Goal: Transaction & Acquisition: Download file/media

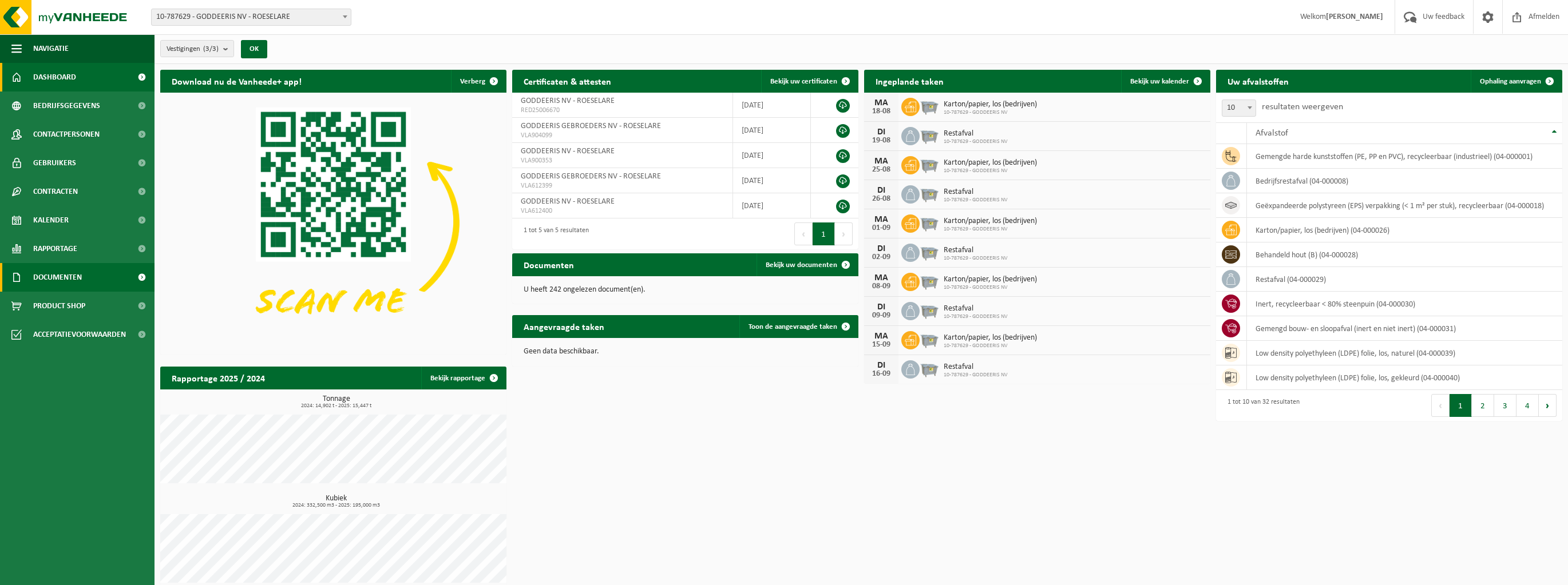
click at [140, 272] on span at bounding box center [142, 278] width 26 height 29
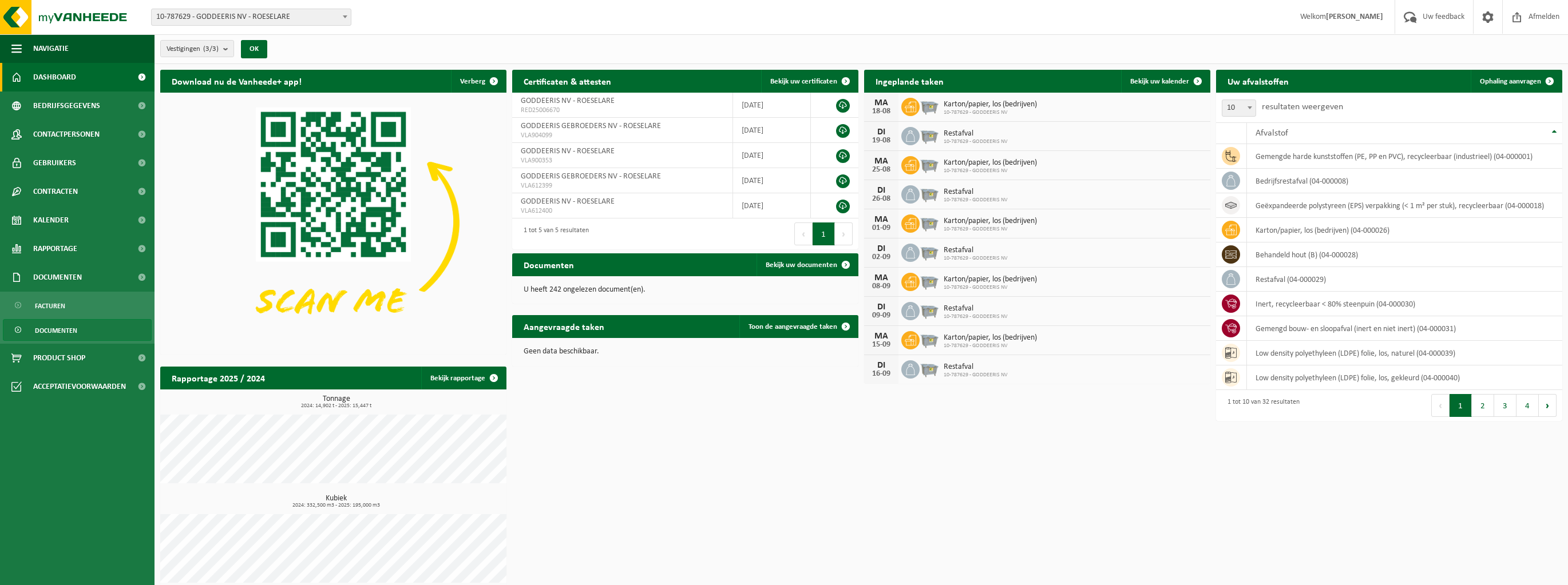
click at [76, 329] on span "Documenten" at bounding box center [56, 330] width 42 height 22
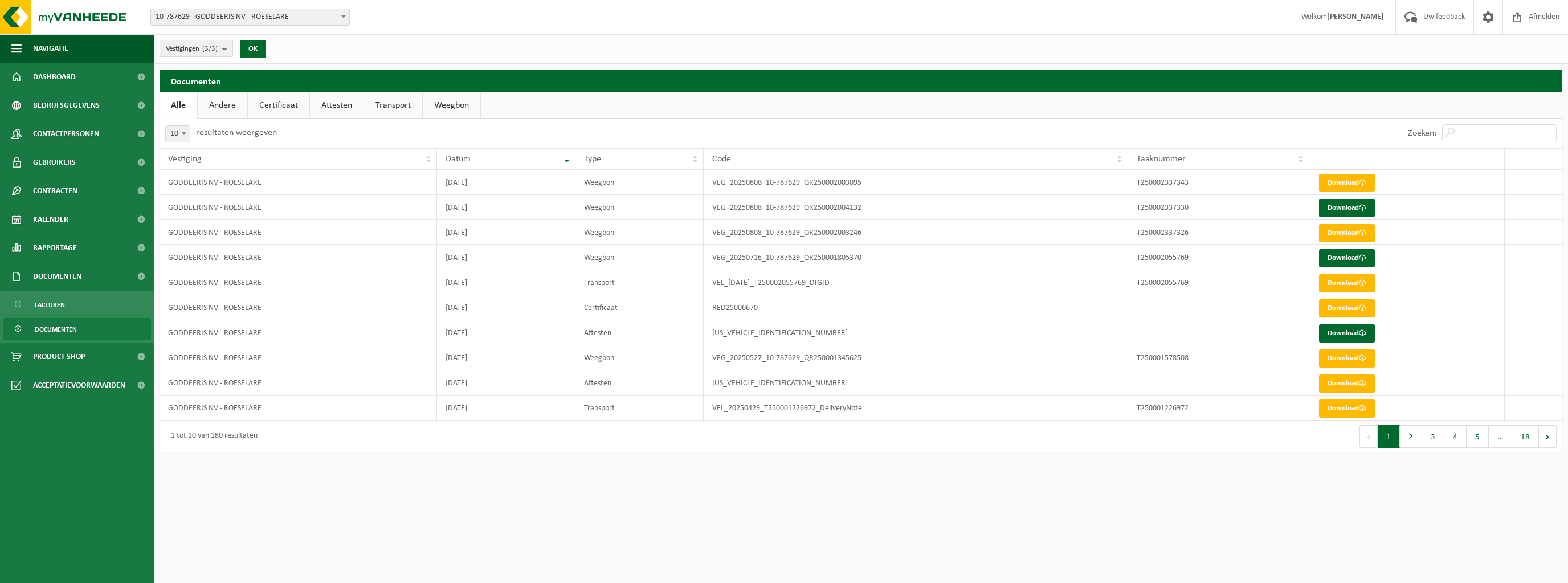
click at [280, 107] on link "Certificaat" at bounding box center [279, 106] width 62 height 26
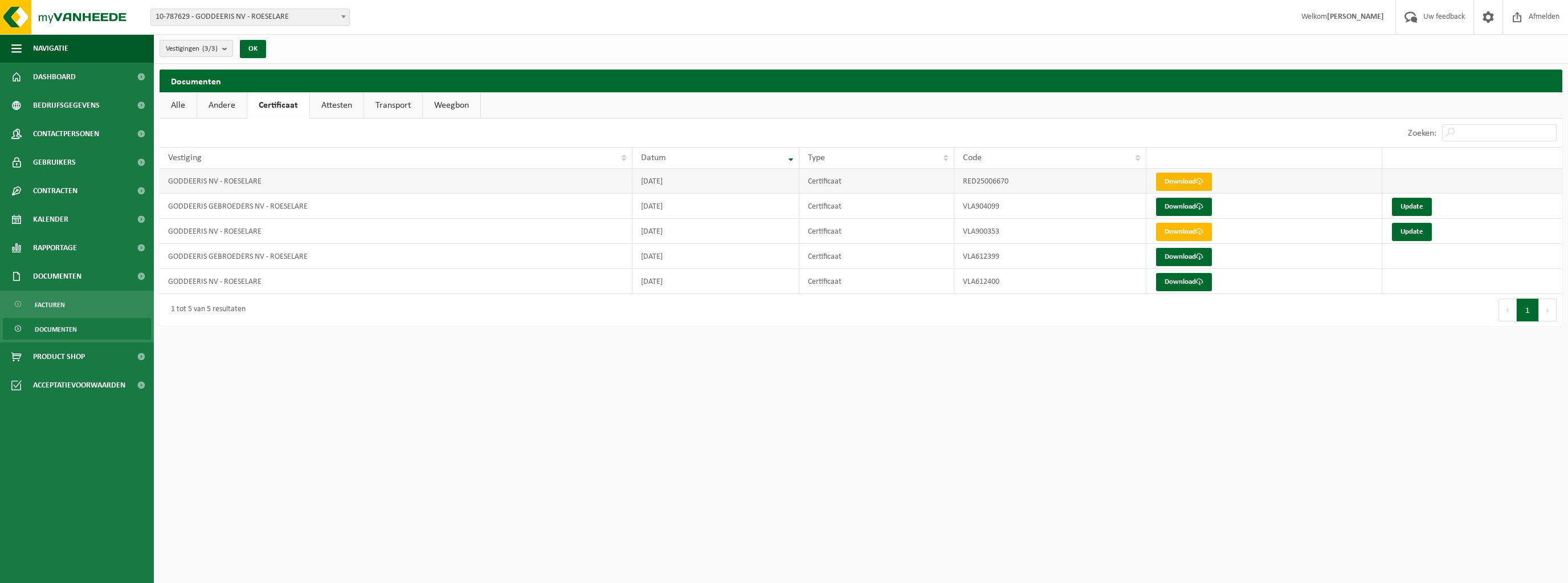
click at [1178, 173] on link "Download" at bounding box center [1184, 182] width 56 height 19
click at [1162, 208] on link "Download" at bounding box center [1184, 207] width 56 height 19
click at [1169, 233] on link "Download" at bounding box center [1184, 232] width 56 height 19
click at [1172, 250] on link "Download" at bounding box center [1184, 258] width 56 height 19
click at [1196, 248] on link "Download" at bounding box center [1184, 258] width 56 height 19
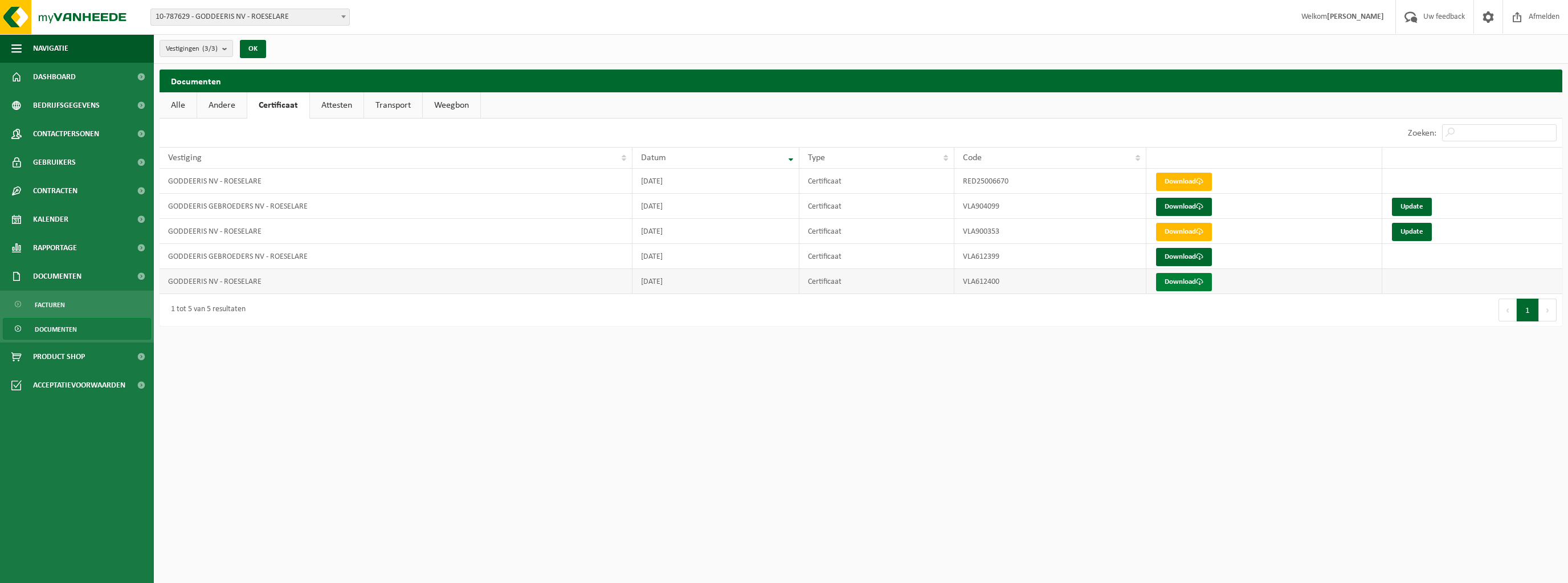
click at [1167, 274] on link "Download" at bounding box center [1184, 282] width 56 height 19
click at [329, 100] on link "Attesten" at bounding box center [336, 106] width 54 height 26
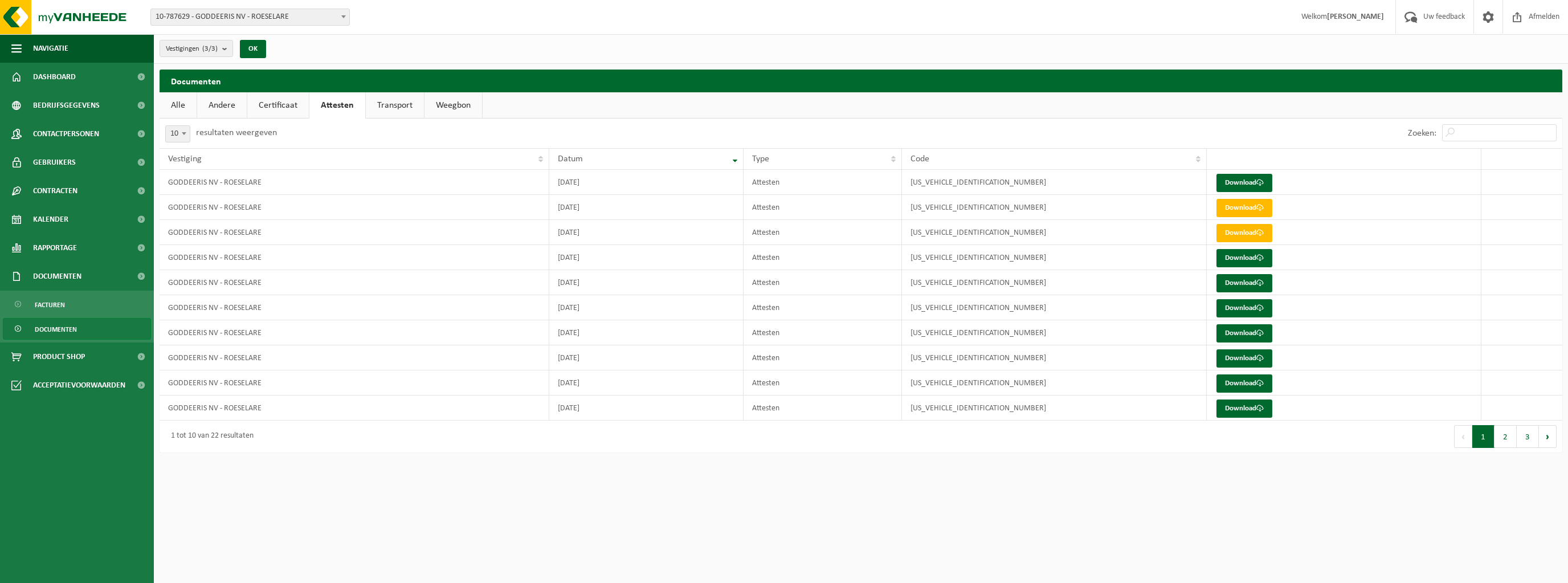
click at [182, 103] on link "Alle" at bounding box center [178, 106] width 37 height 26
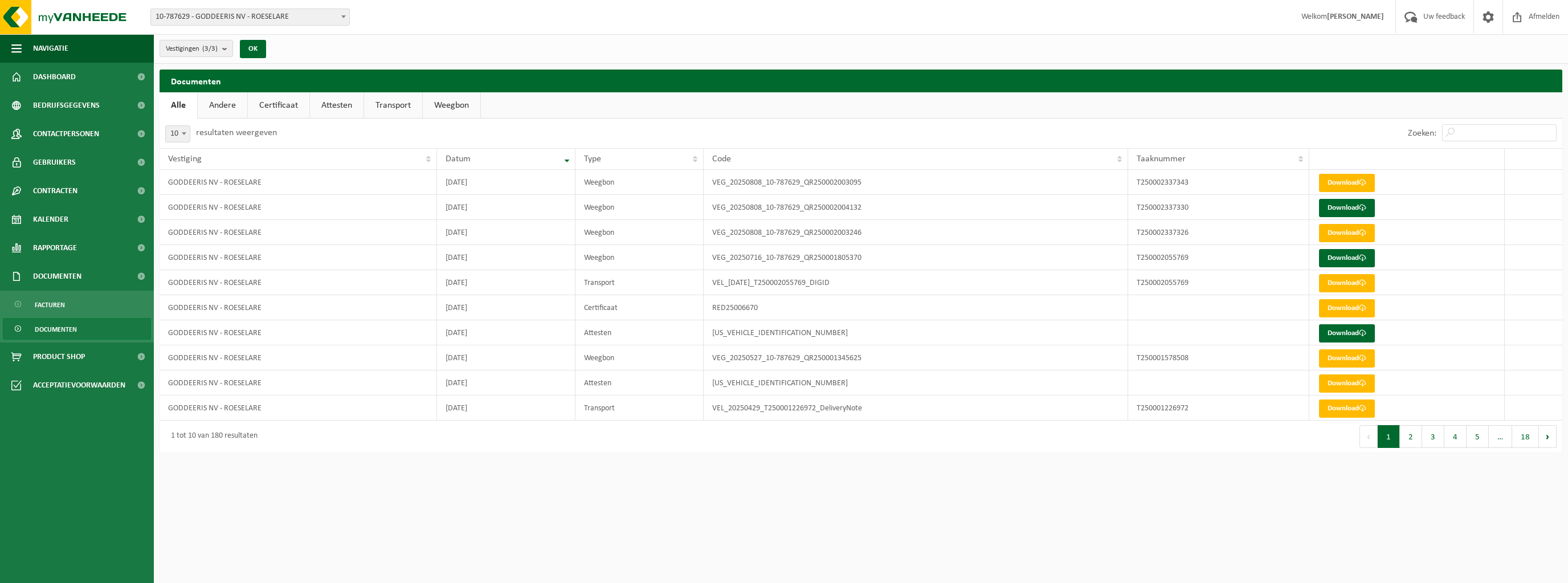
click at [208, 102] on link "Andere" at bounding box center [222, 106] width 49 height 26
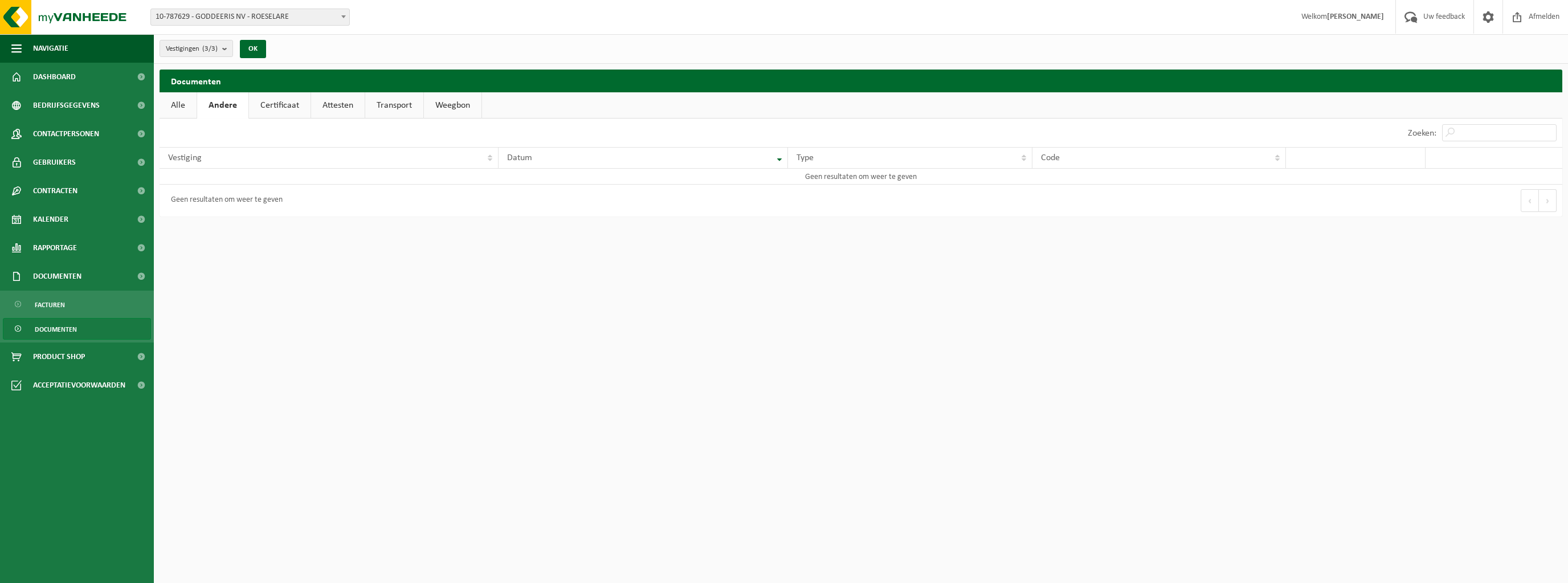
click at [281, 102] on link "Certificaat" at bounding box center [280, 106] width 62 height 26
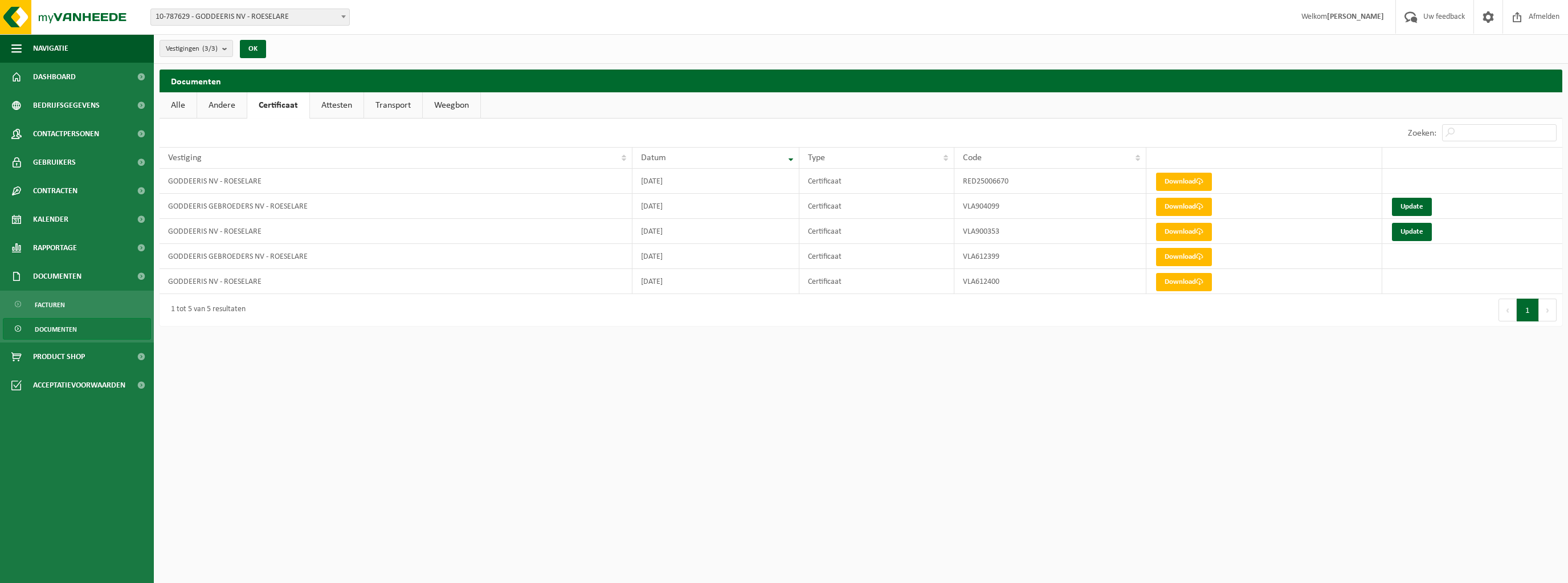
click at [340, 103] on link "Attesten" at bounding box center [336, 106] width 54 height 26
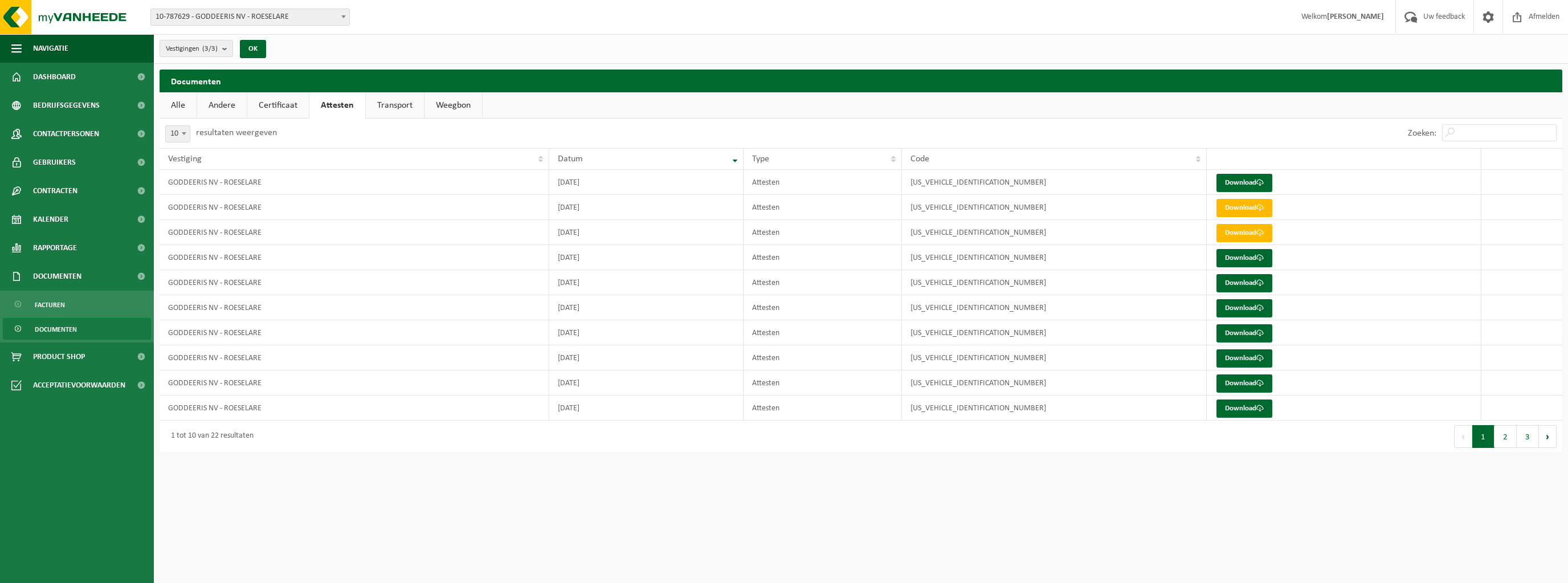
click at [392, 103] on link "Transport" at bounding box center [395, 106] width 58 height 26
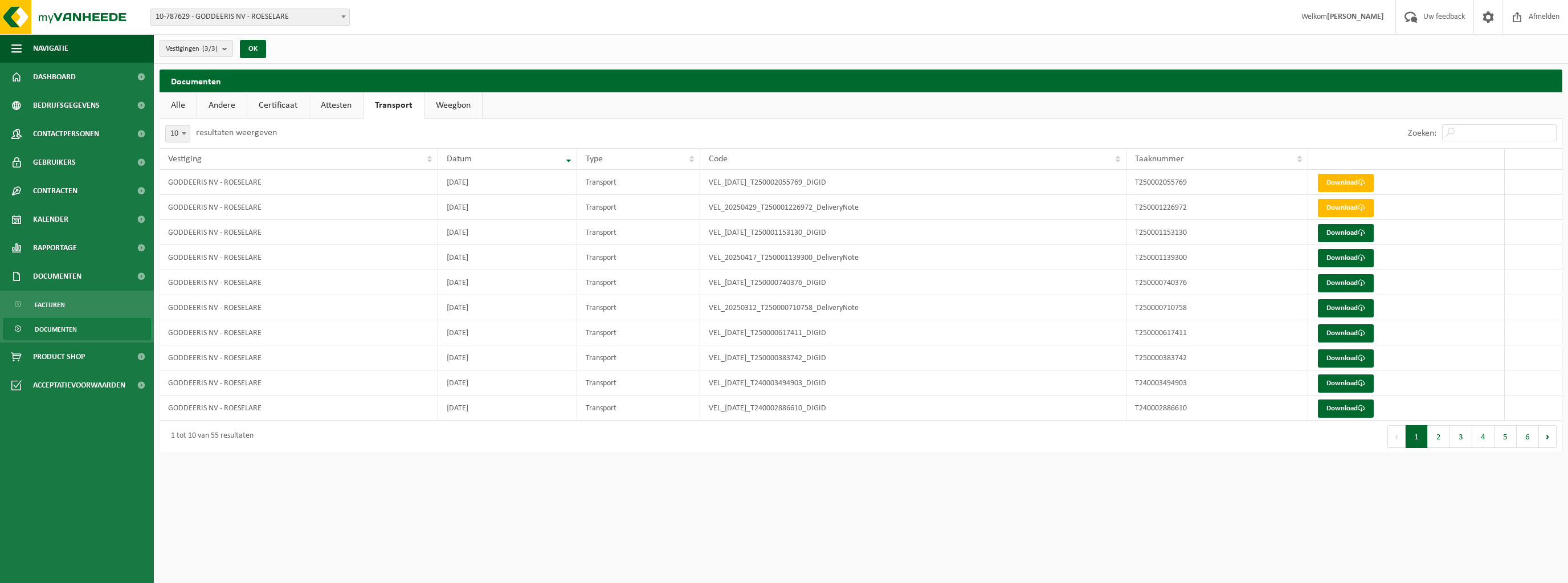
click at [444, 104] on link "Weegbon" at bounding box center [453, 106] width 57 height 26
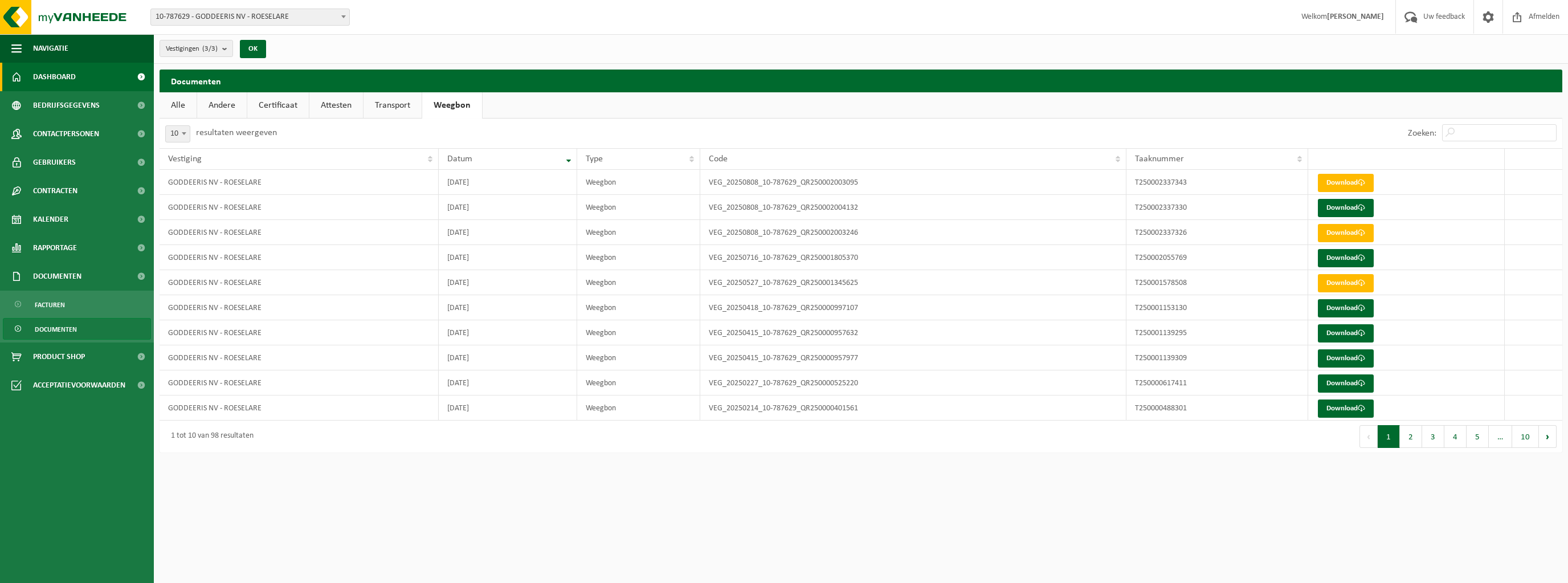
click at [62, 82] on span "Dashboard" at bounding box center [54, 77] width 43 height 28
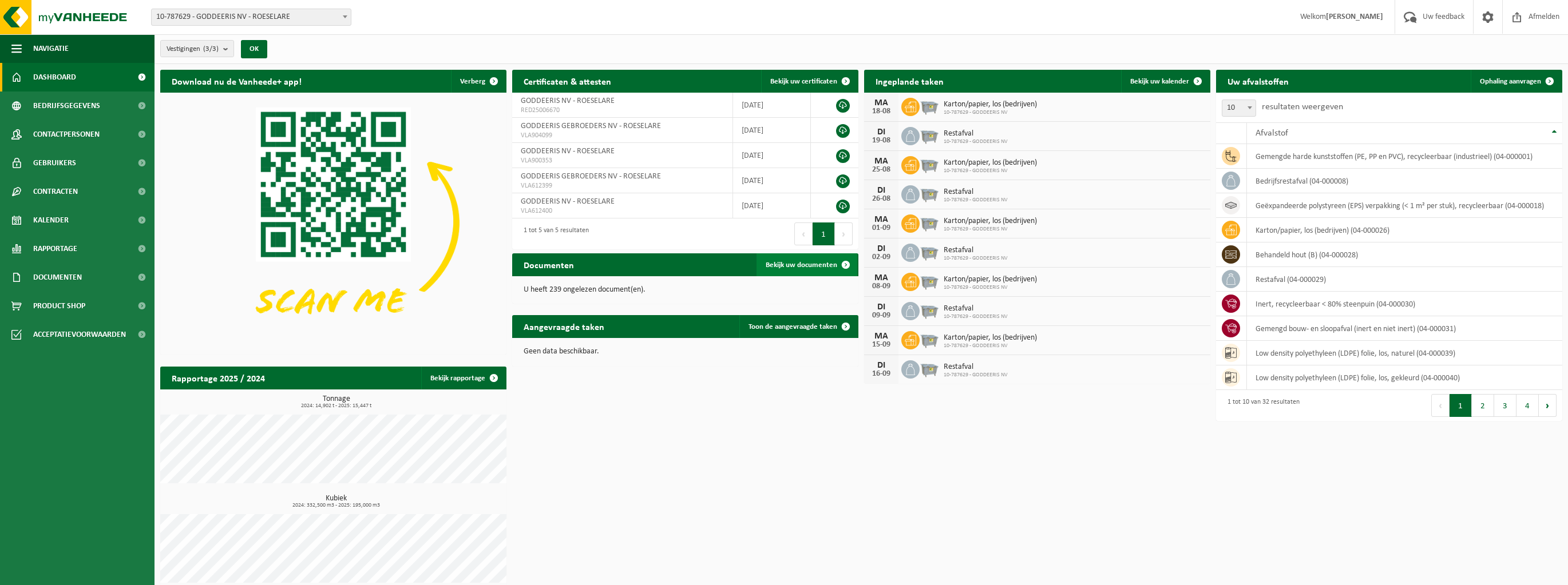
click at [849, 267] on span at bounding box center [846, 265] width 23 height 23
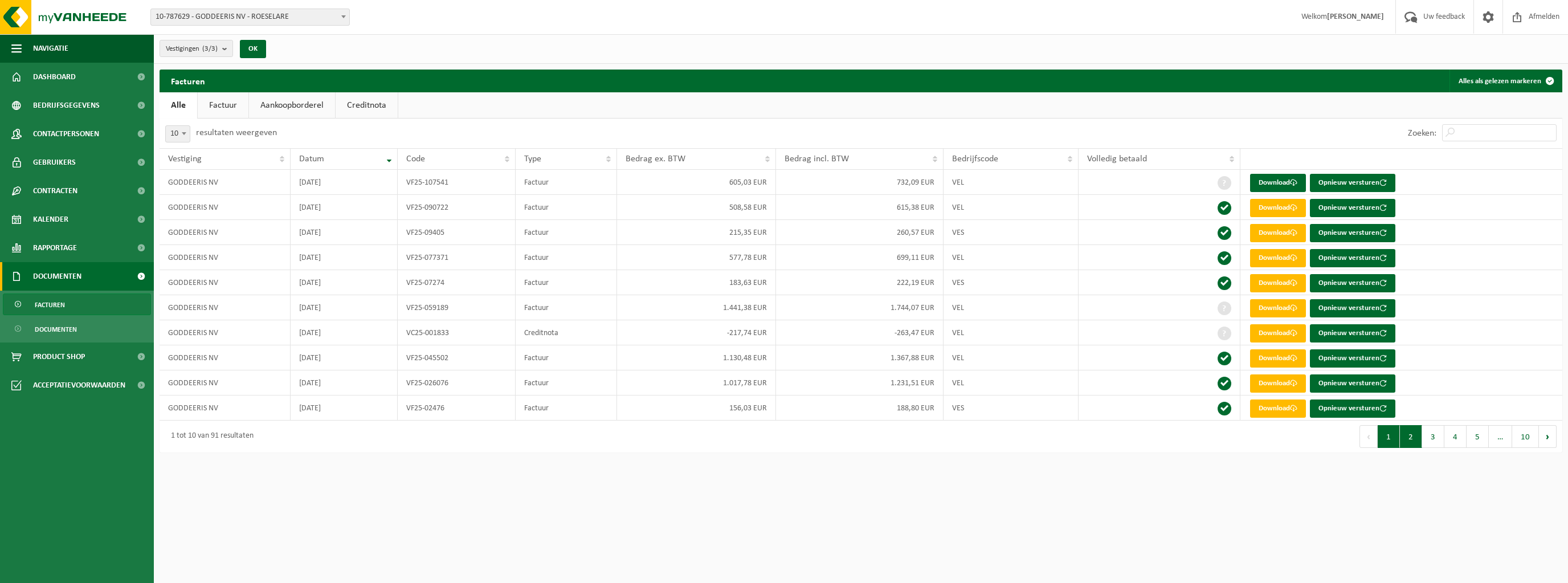
click at [1414, 435] on button "2" at bounding box center [1411, 437] width 22 height 23
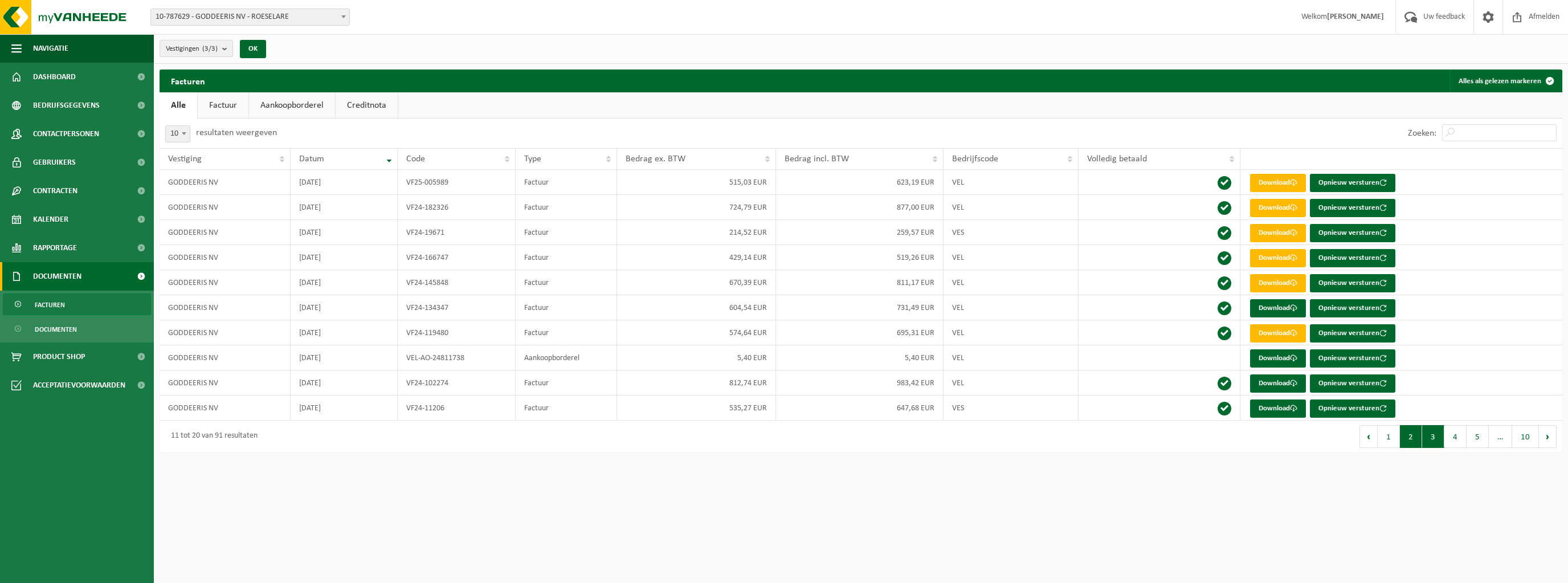
click at [1433, 439] on button "3" at bounding box center [1433, 437] width 22 height 23
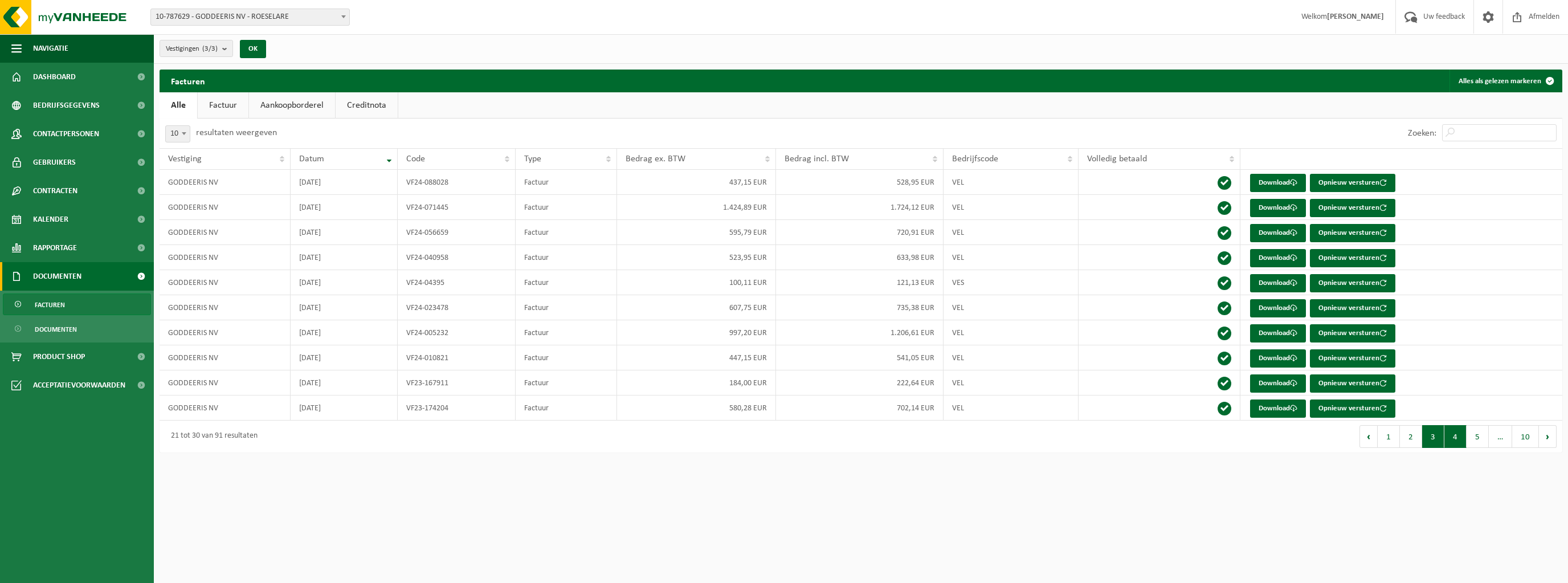
click at [1454, 435] on button "4" at bounding box center [1456, 437] width 22 height 23
click at [54, 246] on span "Rapportage" at bounding box center [55, 248] width 44 height 28
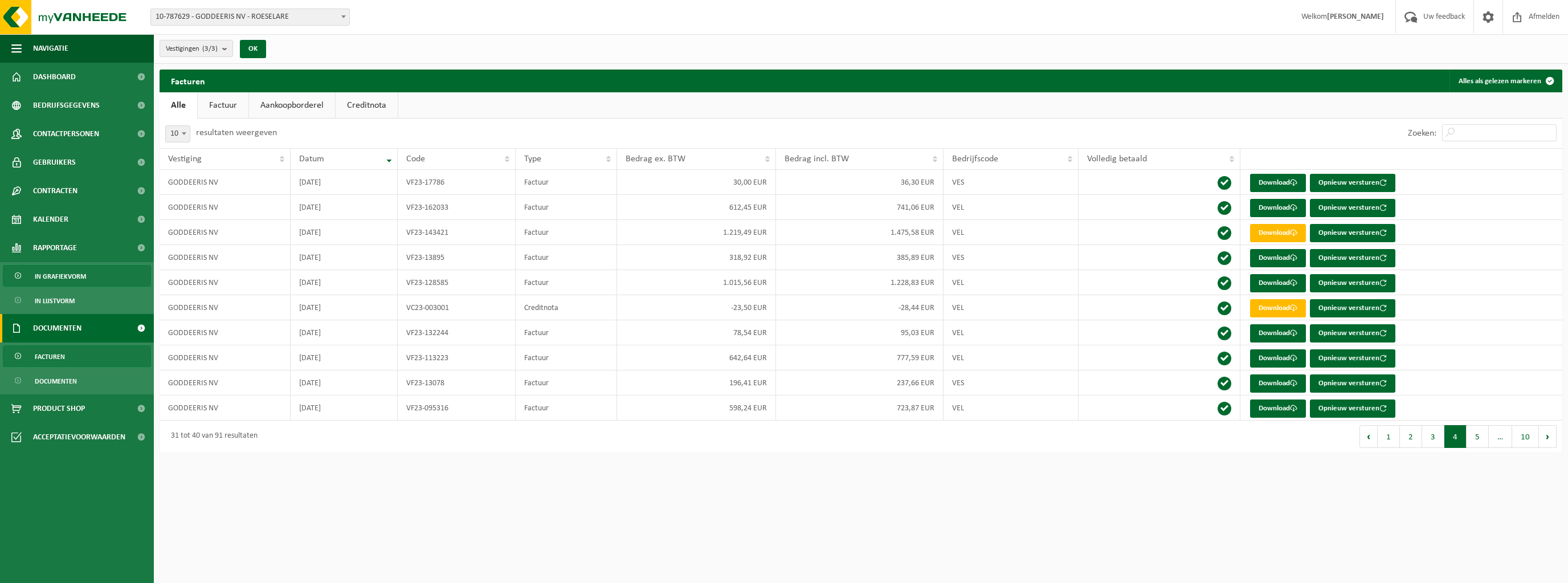
click at [56, 280] on span "In grafiekvorm" at bounding box center [60, 276] width 51 height 22
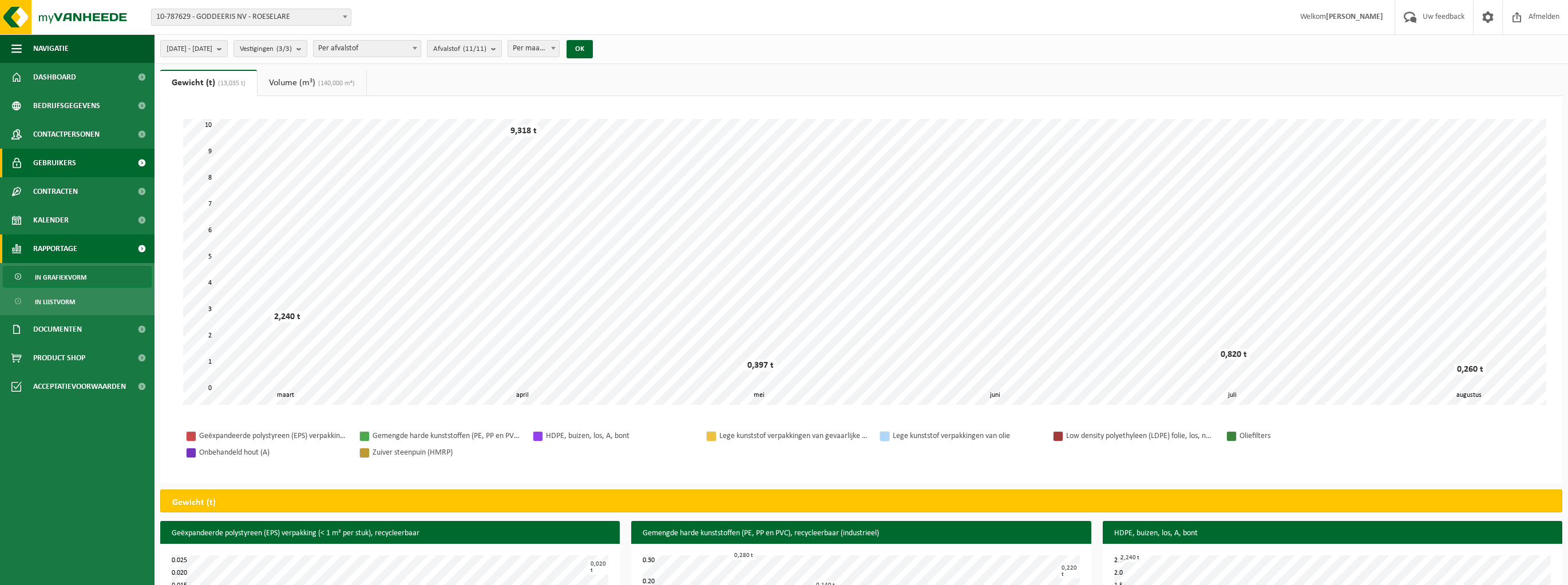
click at [56, 164] on span "Gebruikers" at bounding box center [55, 163] width 43 height 29
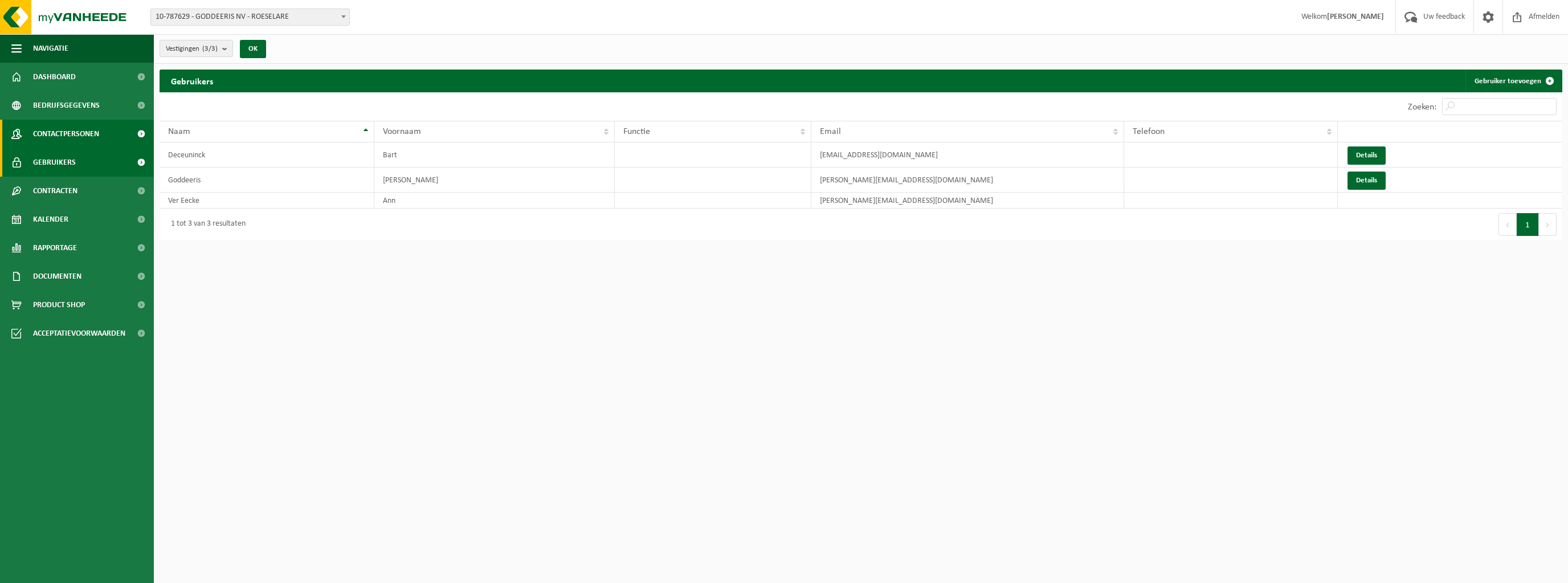
click at [65, 128] on span "Contactpersonen" at bounding box center [66, 134] width 66 height 28
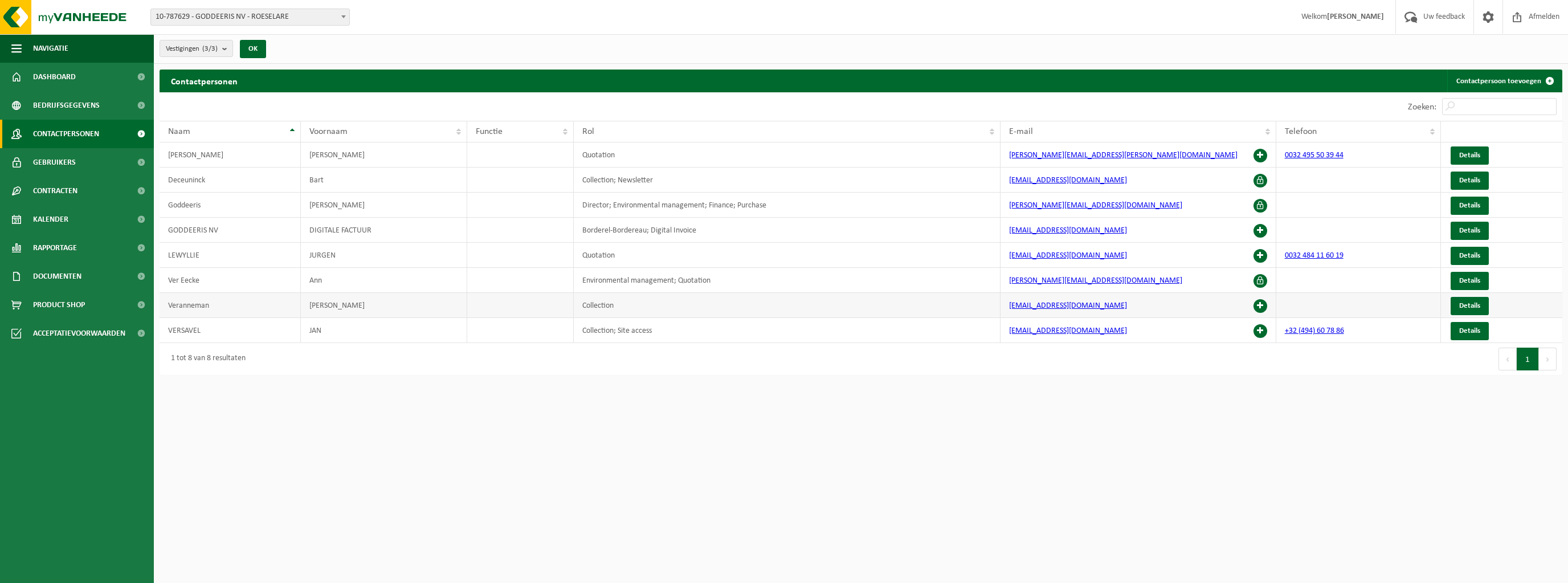
click at [193, 305] on td "Veranneman" at bounding box center [230, 305] width 141 height 25
click at [60, 274] on span "Documenten" at bounding box center [57, 277] width 48 height 28
click at [62, 306] on span "Facturen" at bounding box center [49, 304] width 30 height 22
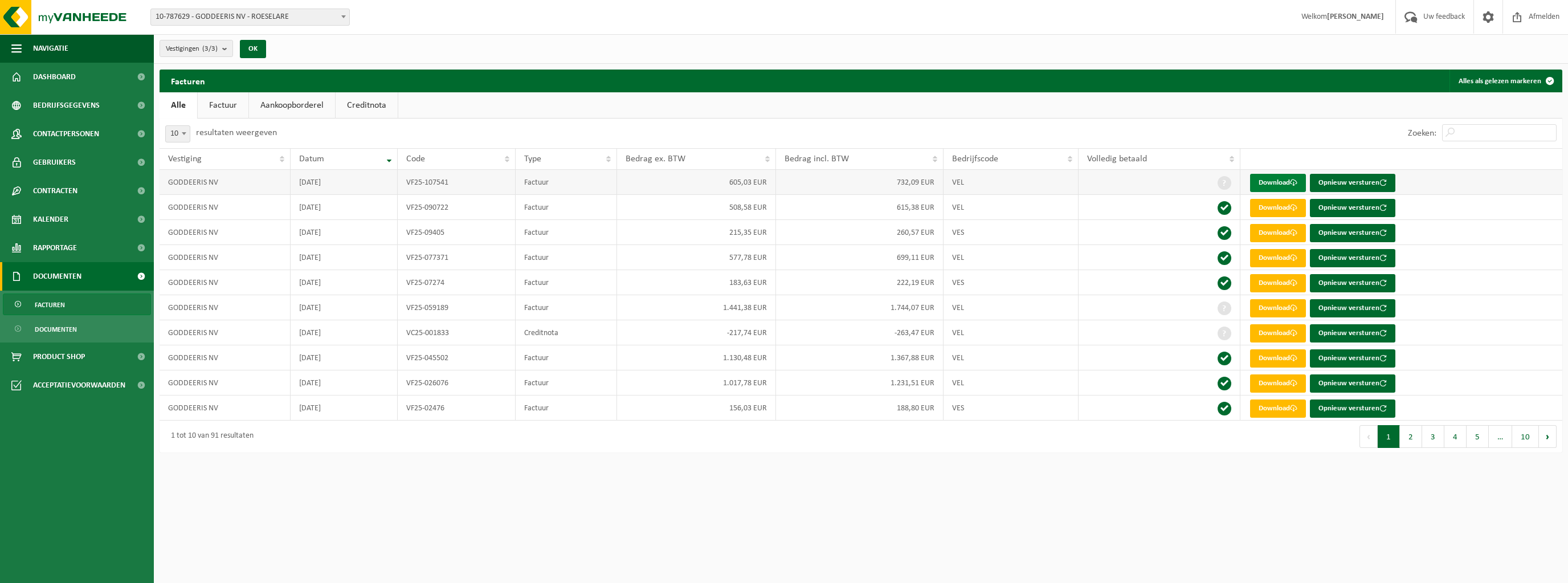
click at [1277, 180] on link "Download" at bounding box center [1278, 183] width 56 height 19
click at [898, 306] on td "1.744,07 EUR" at bounding box center [859, 308] width 167 height 25
click at [1293, 311] on link "Download" at bounding box center [1278, 309] width 56 height 19
click at [1286, 254] on link "Download" at bounding box center [1278, 258] width 56 height 19
click at [1291, 358] on link "Download" at bounding box center [1278, 359] width 56 height 19
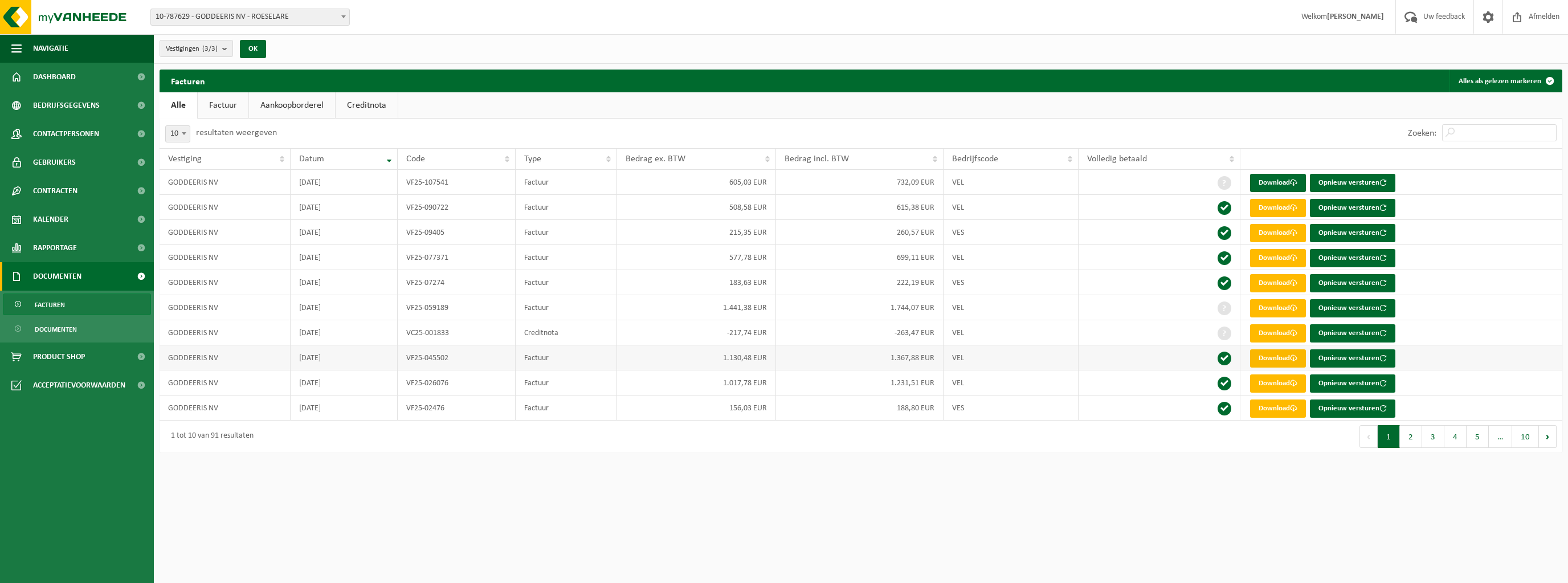
click at [1285, 359] on link "Download" at bounding box center [1278, 359] width 56 height 19
click at [1274, 382] on link "Download" at bounding box center [1278, 384] width 56 height 19
click at [1415, 434] on button "2" at bounding box center [1411, 437] width 22 height 23
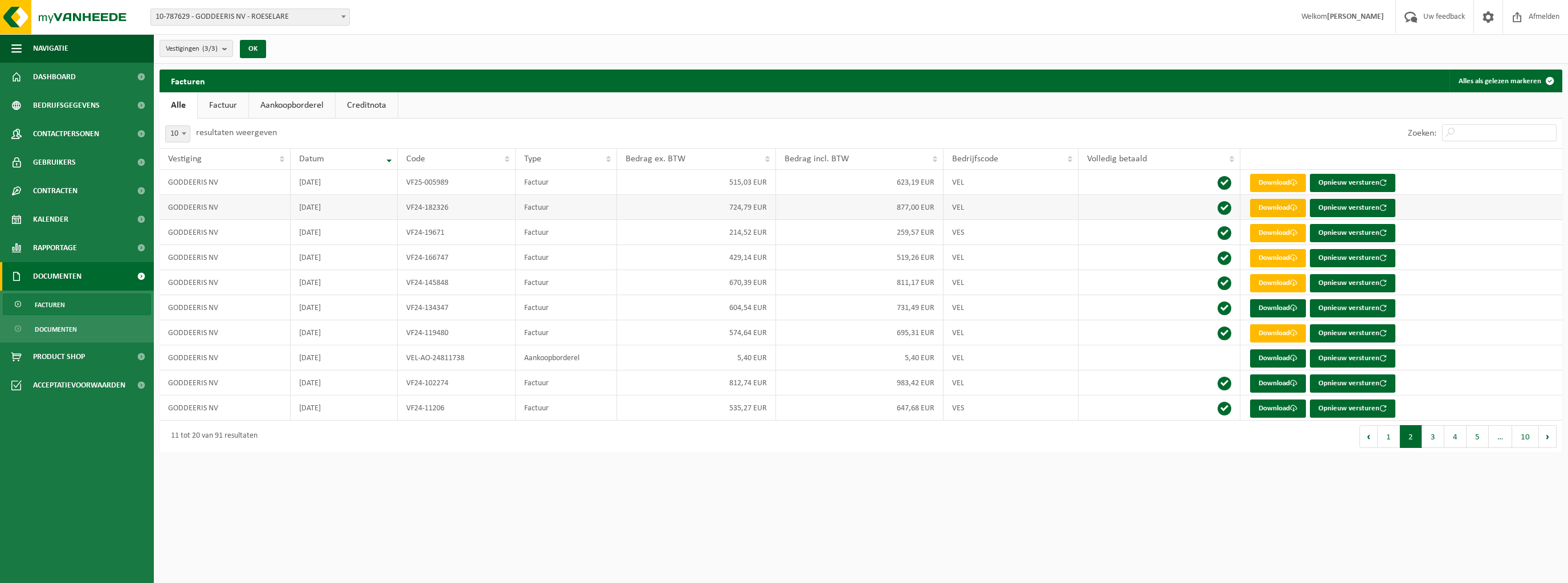
click at [1269, 212] on link "Download" at bounding box center [1278, 208] width 56 height 19
click at [898, 258] on td "519,26 EUR" at bounding box center [859, 258] width 167 height 25
click at [1277, 258] on link "Download" at bounding box center [1278, 258] width 56 height 19
click at [1277, 204] on link "Download" at bounding box center [1278, 208] width 56 height 19
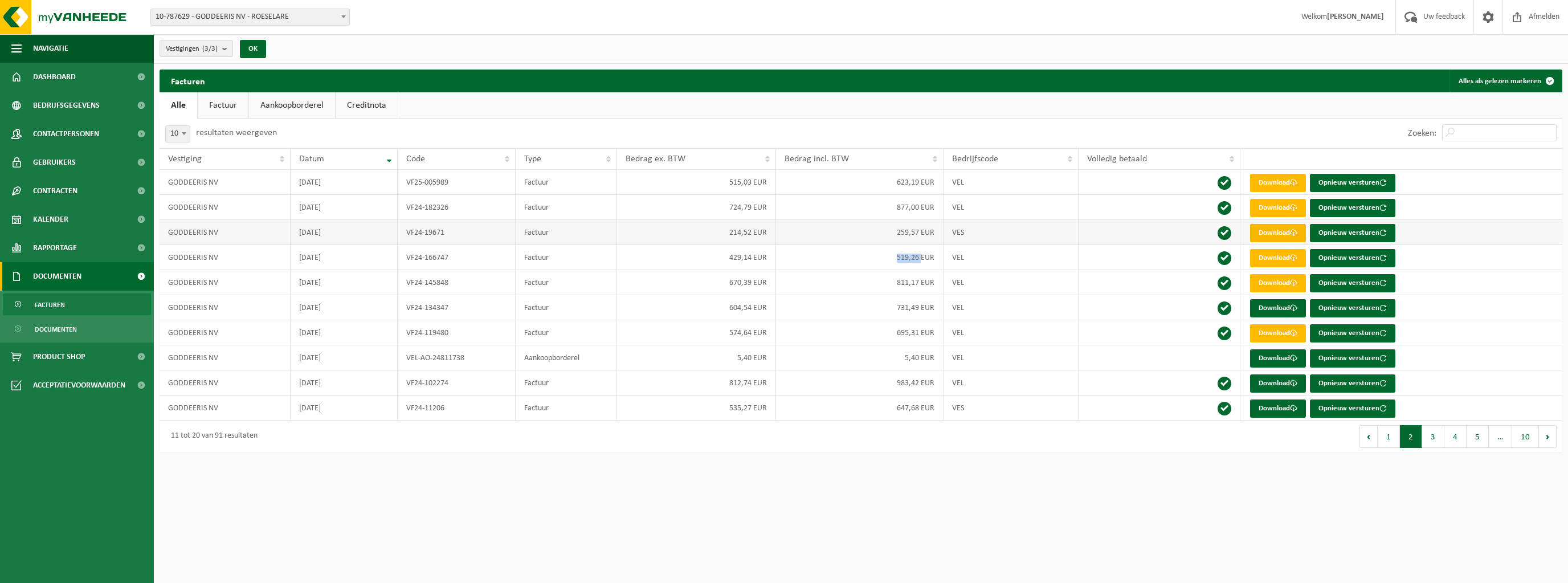
click at [1278, 231] on link "Download" at bounding box center [1278, 233] width 56 height 19
